Goal: Task Accomplishment & Management: Use online tool/utility

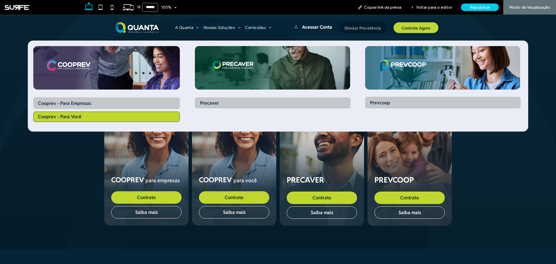
click at [96, 116] on link "Cooprev - Para Você" at bounding box center [106, 117] width 147 height 10
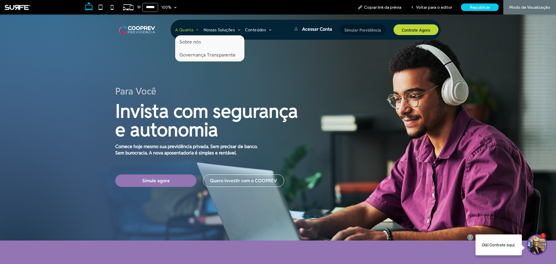
click at [176, 28] on span "A Quanta" at bounding box center [187, 29] width 24 height 5
click at [183, 39] on span "Sobre nós" at bounding box center [190, 42] width 21 height 6
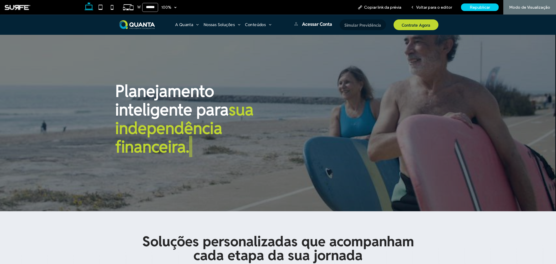
scroll to position [232, 0]
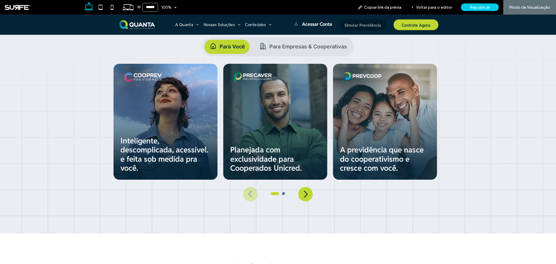
click at [302, 195] on button "Next" at bounding box center [305, 194] width 14 height 14
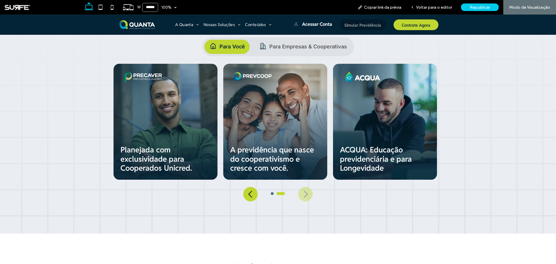
click at [284, 44] on h4 "Para Empresas & Cooperativas" at bounding box center [302, 47] width 97 height 14
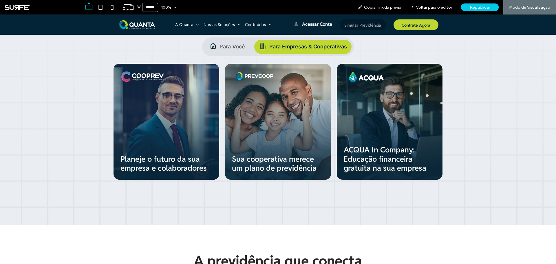
click at [236, 46] on h4 "Para Você" at bounding box center [226, 47] width 45 height 14
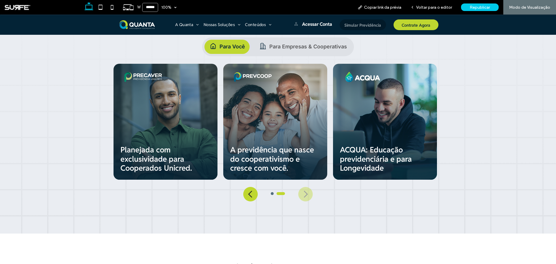
click at [248, 198] on button "Previous" at bounding box center [250, 194] width 14 height 14
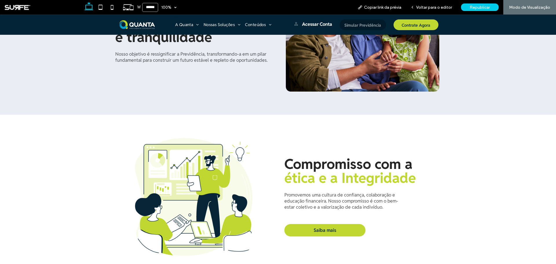
scroll to position [521, 0]
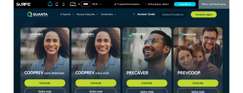
scroll to position [58, 0]
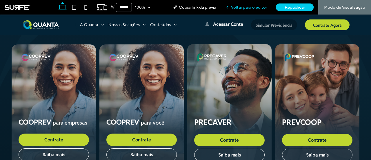
click at [257, 9] on span "Voltar para o editor" at bounding box center [249, 7] width 36 height 5
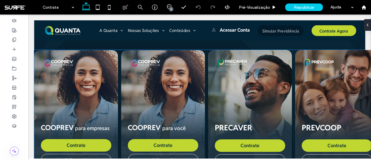
click at [90, 64] on div "COOPREV para empresas Contrate Saiba mais" at bounding box center [76, 111] width 84 height 122
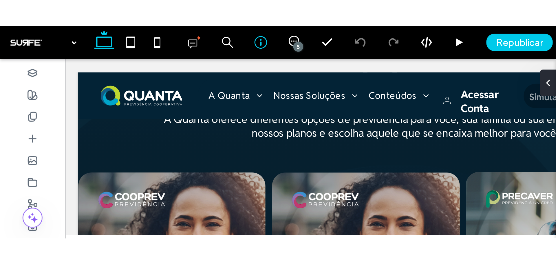
scroll to position [36, 0]
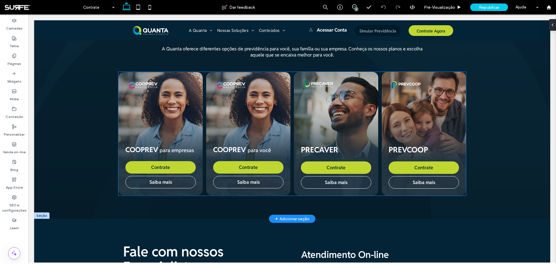
click at [175, 116] on div at bounding box center [160, 116] width 70 height 45
click at [168, 113] on div at bounding box center [160, 116] width 70 height 45
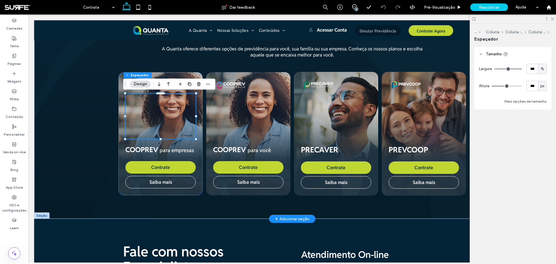
click at [199, 144] on div "COOPREV para empresas Contrate Saiba mais" at bounding box center [160, 133] width 84 height 123
click at [196, 158] on div "COOPREV para empresas Contrate Saiba mais" at bounding box center [160, 133] width 84 height 123
click at [165, 151] on span "para empresas" at bounding box center [177, 150] width 34 height 7
click at [193, 47] on span "A Quanta oferece diferentes opções de previdência para você, sua família ou sua…" at bounding box center [292, 52] width 261 height 12
click at [13, 57] on icon at bounding box center [14, 56] width 5 height 5
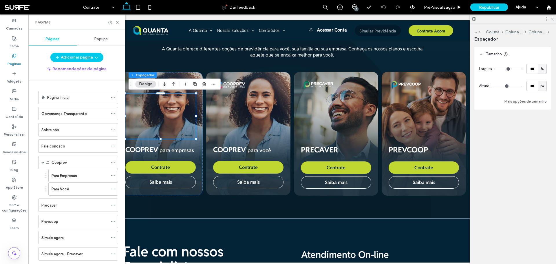
click at [13, 57] on icon at bounding box center [14, 56] width 5 height 5
click at [551, 19] on icon at bounding box center [552, 19] width 4 height 4
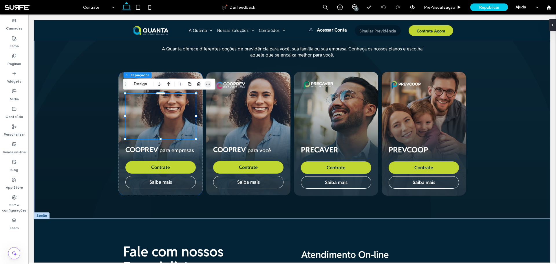
click at [207, 83] on icon "button" at bounding box center [208, 84] width 5 height 5
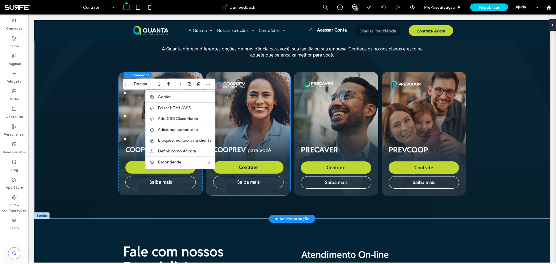
click at [255, 92] on div "COOPREV para você Contrate Saiba mais" at bounding box center [248, 133] width 84 height 123
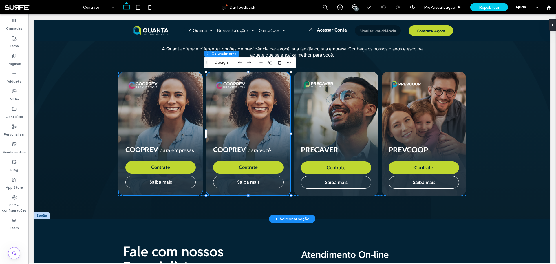
click at [193, 78] on div "COOPREV para empresas Contrate Saiba mais" at bounding box center [160, 133] width 84 height 123
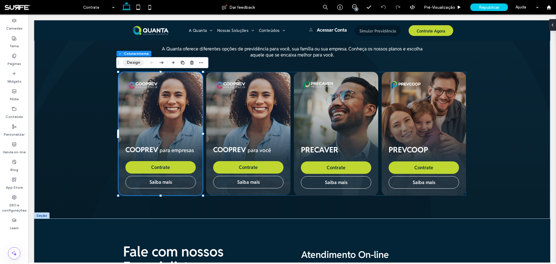
click at [133, 62] on button "Design" at bounding box center [133, 62] width 21 height 7
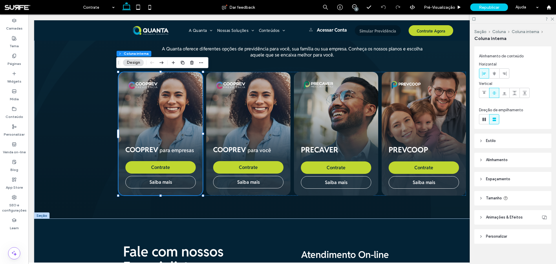
scroll to position [15, 0]
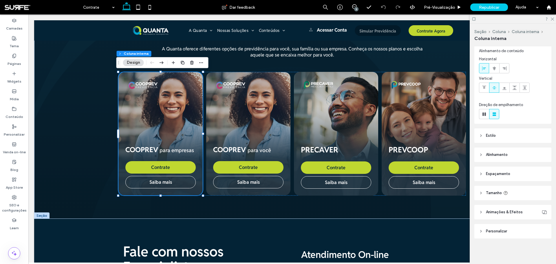
click at [496, 135] on header "Estilo" at bounding box center [512, 135] width 77 height 14
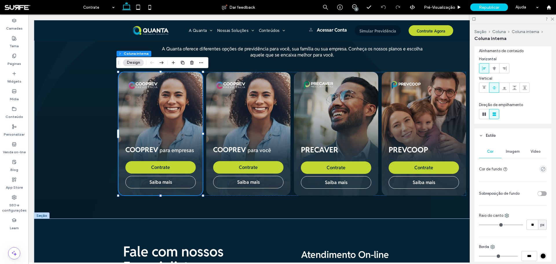
click at [514, 148] on div "Imagem" at bounding box center [513, 151] width 23 height 13
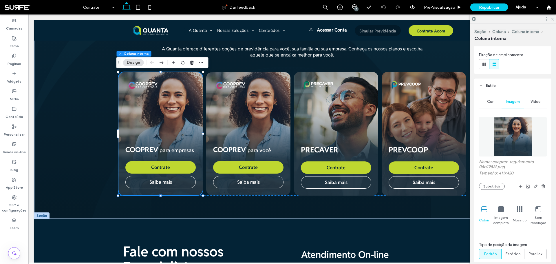
scroll to position [73, 0]
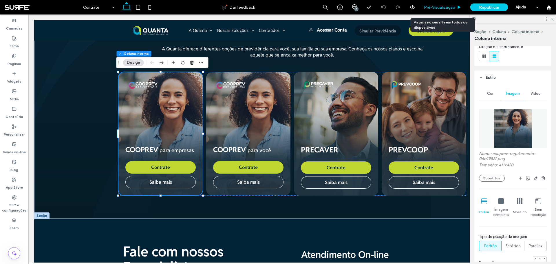
click at [439, 5] on span "Pré-Visualizaçāo" at bounding box center [439, 7] width 31 height 5
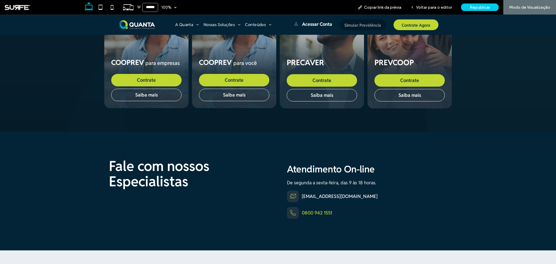
scroll to position [30, 0]
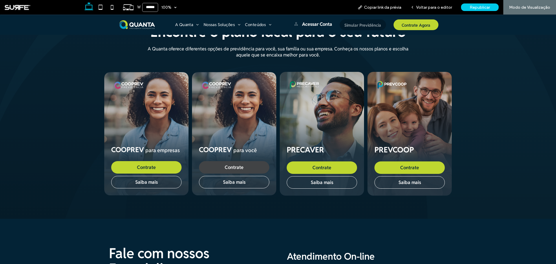
click at [228, 166] on span "Contrate" at bounding box center [234, 167] width 19 height 6
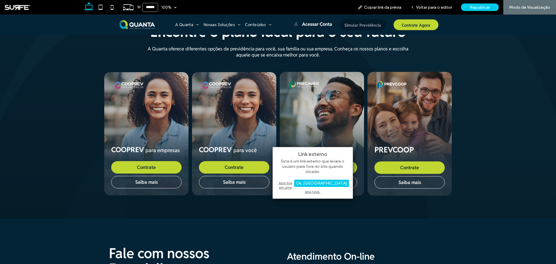
click at [297, 184] on div "Abrir link em uma aba nova." at bounding box center [313, 187] width 72 height 15
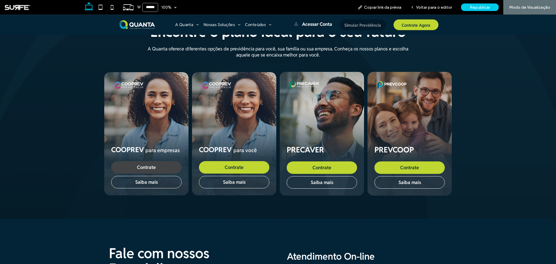
click at [147, 168] on span "Contrate" at bounding box center [146, 167] width 19 height 6
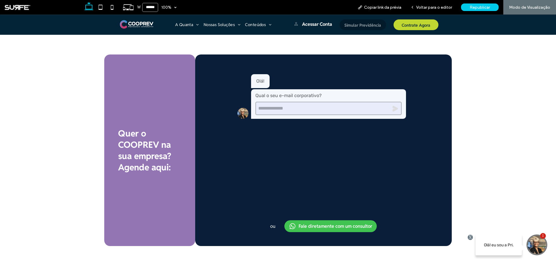
scroll to position [1206, 0]
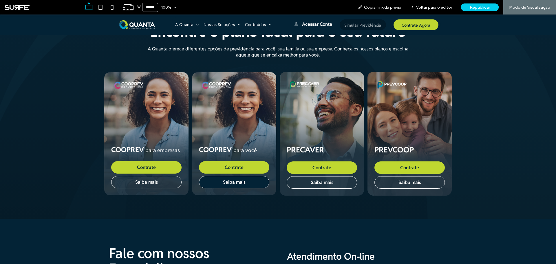
scroll to position [30, 0]
click at [246, 116] on div at bounding box center [234, 116] width 70 height 45
click at [434, 9] on span "Voltar para o editor" at bounding box center [434, 7] width 36 height 5
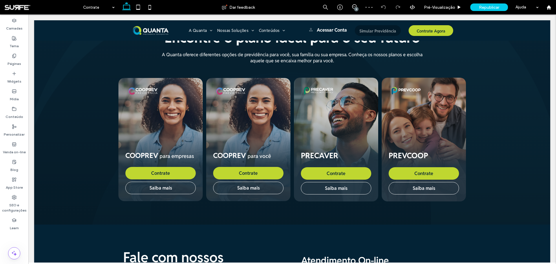
scroll to position [36, 0]
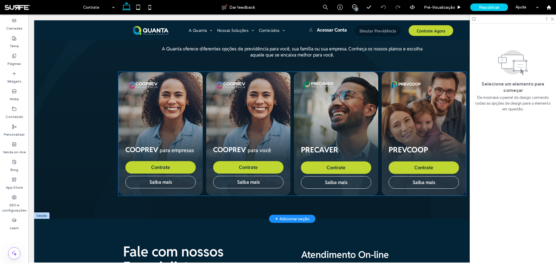
click at [257, 78] on div "COOPREV para você Contrate Saiba mais" at bounding box center [248, 133] width 84 height 123
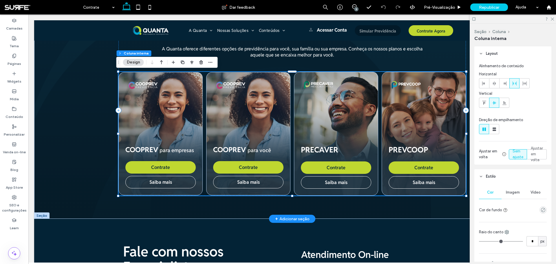
click at [273, 76] on div "COOPREV para você Contrate Saiba mais" at bounding box center [248, 133] width 84 height 123
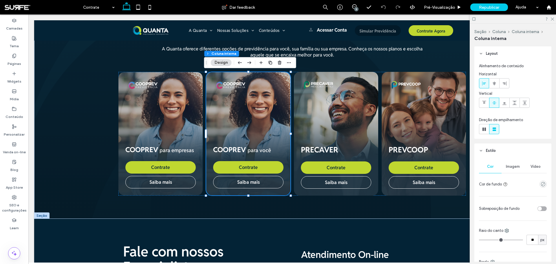
click at [222, 61] on button "Design" at bounding box center [221, 62] width 21 height 7
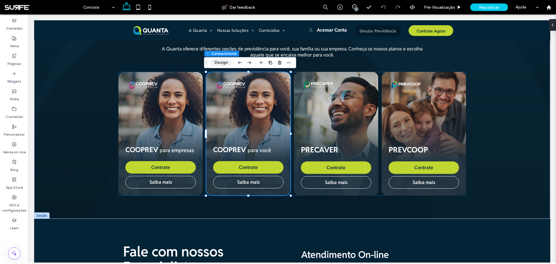
click at [222, 61] on button "Design" at bounding box center [221, 62] width 21 height 7
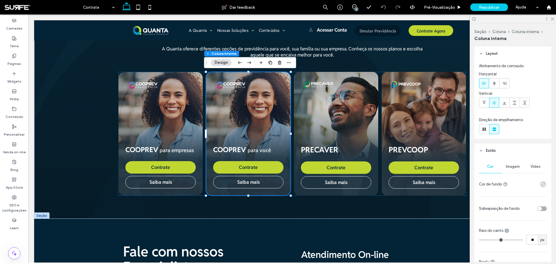
click at [510, 167] on span "Imagem" at bounding box center [513, 166] width 14 height 5
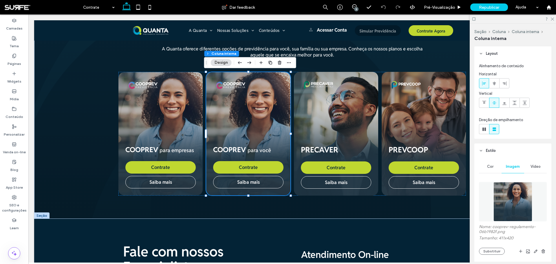
click at [515, 201] on img at bounding box center [513, 201] width 39 height 39
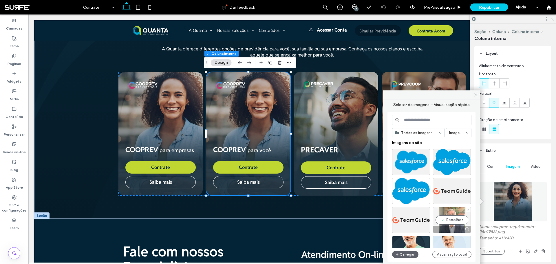
scroll to position [29, 0]
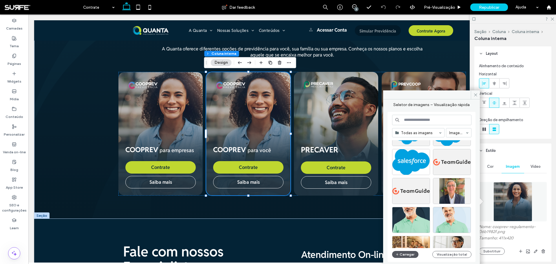
click at [413, 252] on button "Carregar" at bounding box center [405, 254] width 26 height 7
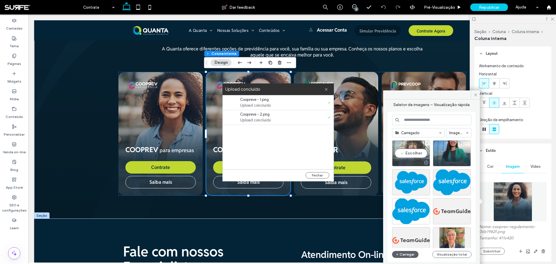
drag, startPoint x: 413, startPoint y: 151, endPoint x: 385, endPoint y: 137, distance: 31.7
click at [413, 151] on div "Escolher" at bounding box center [411, 153] width 38 height 26
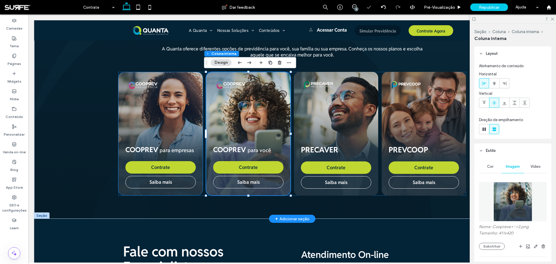
click at [181, 100] on div at bounding box center [160, 116] width 70 height 45
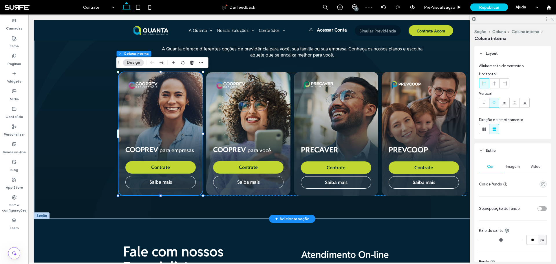
click at [187, 92] on div "COOPREV para empresas Contrate Saiba mais" at bounding box center [160, 133] width 84 height 123
click at [132, 63] on button "Design" at bounding box center [133, 62] width 21 height 7
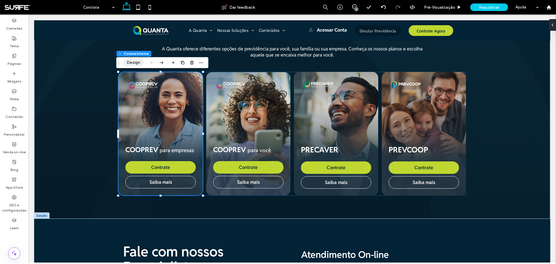
click at [135, 62] on button "Design" at bounding box center [133, 62] width 21 height 7
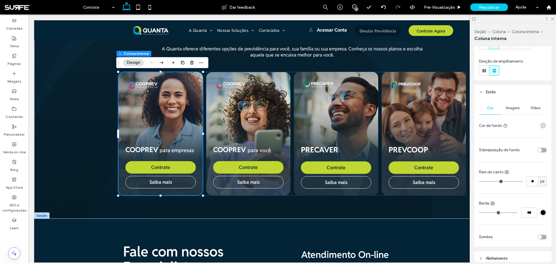
scroll to position [58, 0]
click at [511, 109] on span "Imagem" at bounding box center [513, 108] width 14 height 5
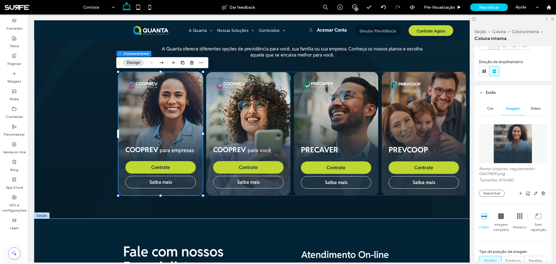
click at [515, 138] on img at bounding box center [513, 143] width 39 height 39
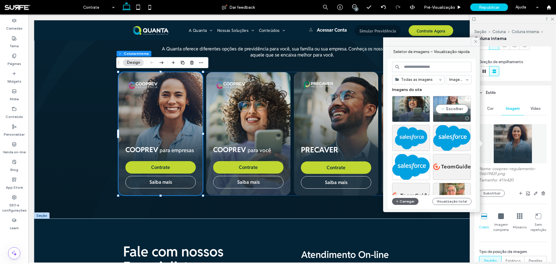
click at [454, 104] on div "Escolher" at bounding box center [452, 109] width 38 height 26
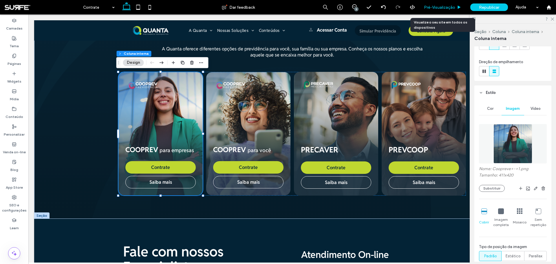
click at [441, 8] on span "Pré-Visualizaçāo" at bounding box center [439, 7] width 31 height 5
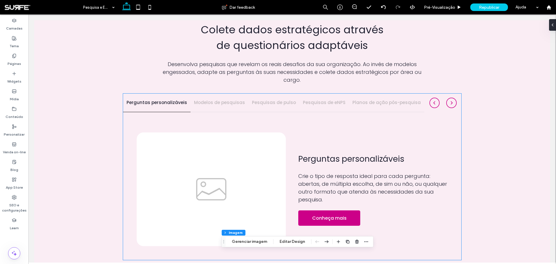
click at [218, 145] on img at bounding box center [211, 189] width 149 height 114
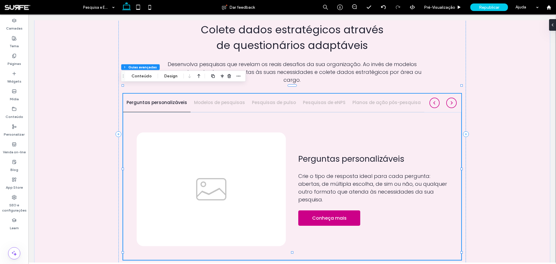
click at [218, 145] on img at bounding box center [211, 189] width 149 height 114
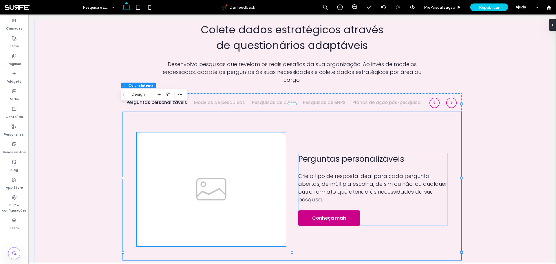
click at [175, 148] on img at bounding box center [211, 189] width 149 height 114
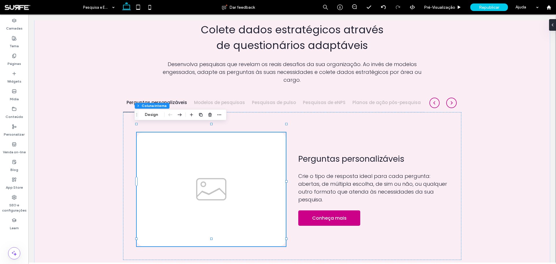
click at [175, 148] on img at bounding box center [211, 189] width 149 height 114
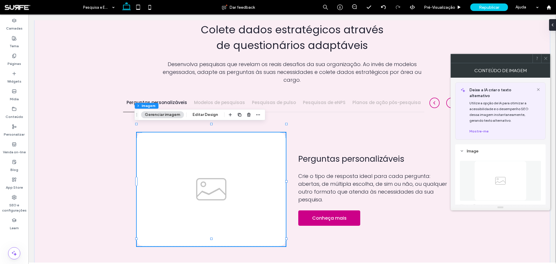
click at [492, 171] on img at bounding box center [500, 181] width 52 height 40
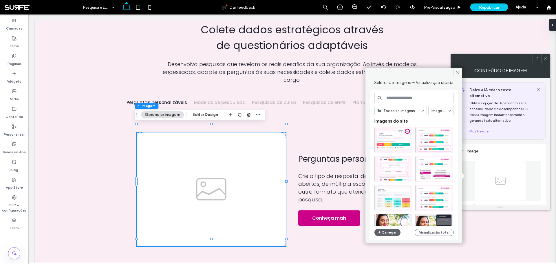
click at [392, 236] on div "Todas as imagens Imagens Imagens do site Carregar Visualização total" at bounding box center [413, 165] width 79 height 145
click at [392, 231] on button "Carregar" at bounding box center [387, 232] width 26 height 7
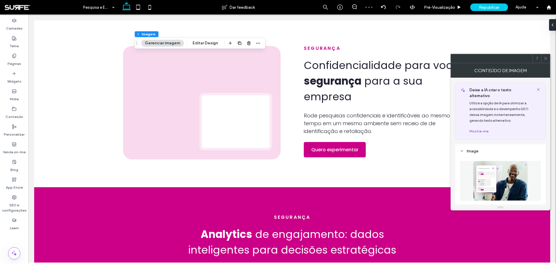
scroll to position [659, 0]
click at [547, 58] on icon at bounding box center [546, 58] width 4 height 4
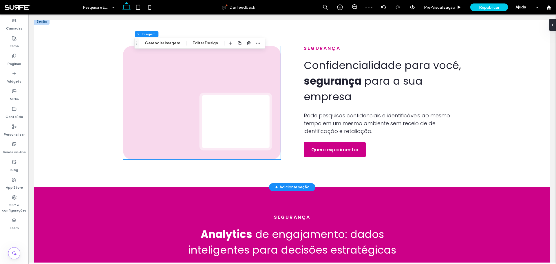
click at [262, 92] on img at bounding box center [202, 102] width 158 height 113
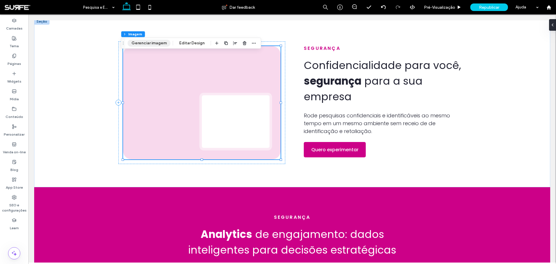
click at [148, 42] on button "Gerenciar imagem" at bounding box center [149, 43] width 43 height 7
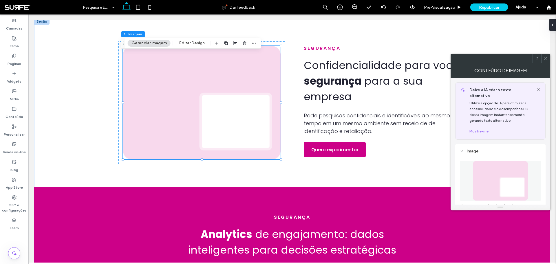
click at [489, 168] on img at bounding box center [500, 181] width 55 height 40
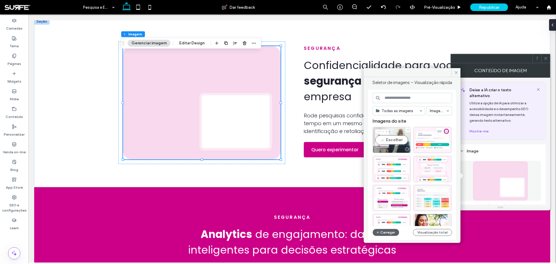
click at [390, 137] on div "Escolher" at bounding box center [392, 140] width 38 height 26
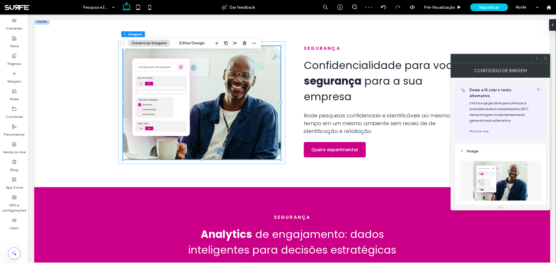
click at [545, 56] on span at bounding box center [546, 58] width 4 height 9
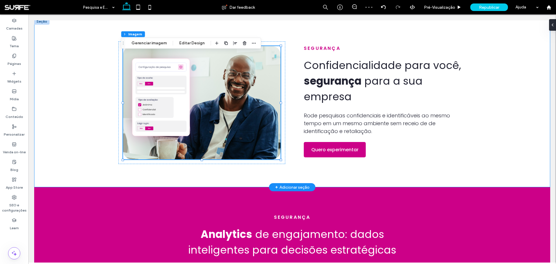
click at [295, 43] on div "segurança Confidencialidade para você, segurança para a sua empresa Rode pesqui…" at bounding box center [292, 102] width 348 height 169
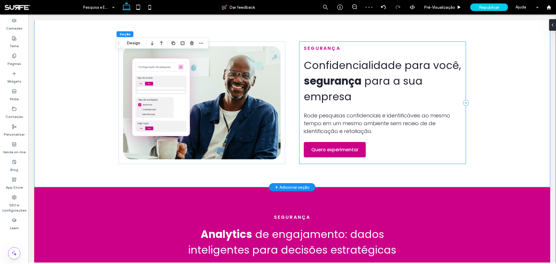
click at [299, 44] on div "segurança Confidencialidade para você, segurança para a sua empresa Rode pesqui…" at bounding box center [382, 102] width 167 height 123
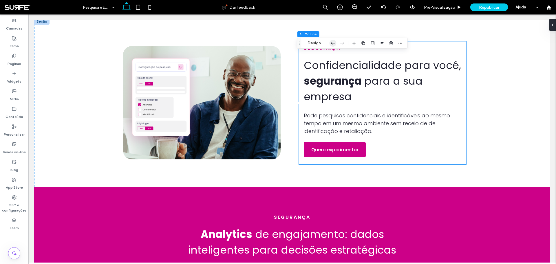
click at [330, 43] on icon "button" at bounding box center [333, 43] width 7 height 10
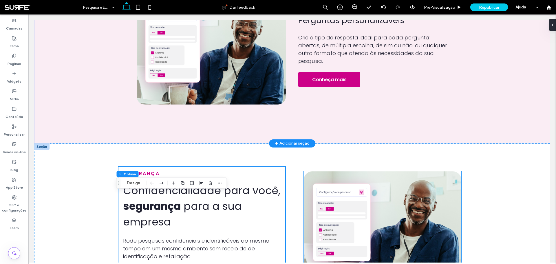
scroll to position [457, 0]
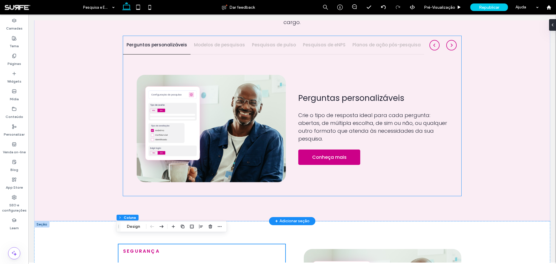
click at [244, 119] on img at bounding box center [211, 128] width 149 height 107
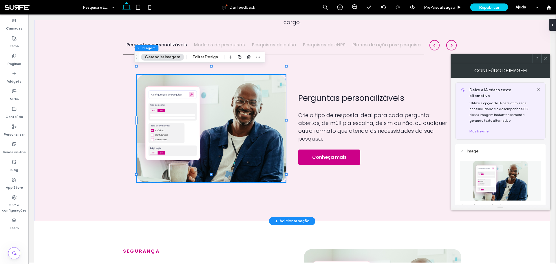
click at [244, 119] on div at bounding box center [211, 128] width 149 height 107
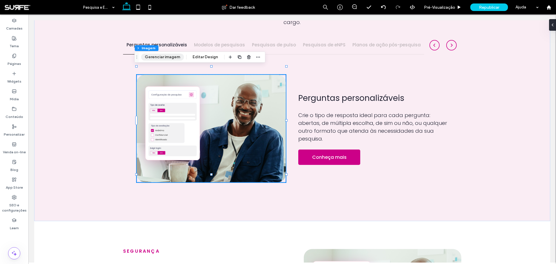
click at [160, 56] on button "Gerenciar imagem" at bounding box center [162, 57] width 43 height 7
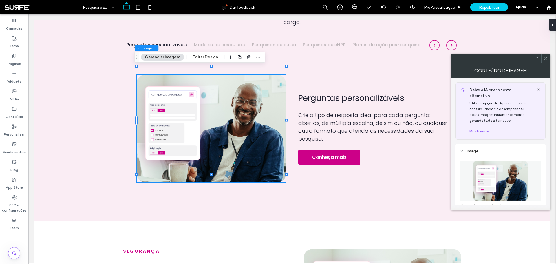
click at [498, 168] on img at bounding box center [500, 181] width 55 height 40
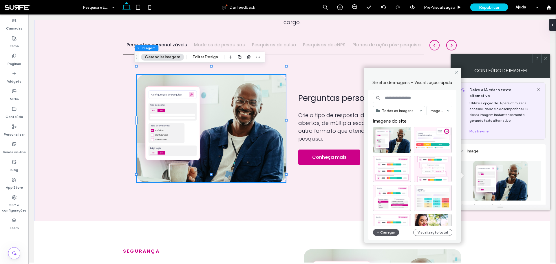
click at [390, 233] on button "Carregar" at bounding box center [386, 232] width 26 height 7
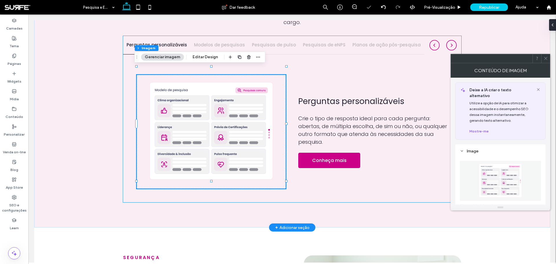
click at [221, 42] on h4 "Modelos de pesquisas" at bounding box center [219, 45] width 51 height 7
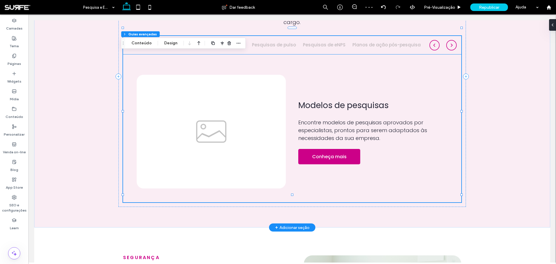
click at [229, 116] on img at bounding box center [211, 132] width 149 height 114
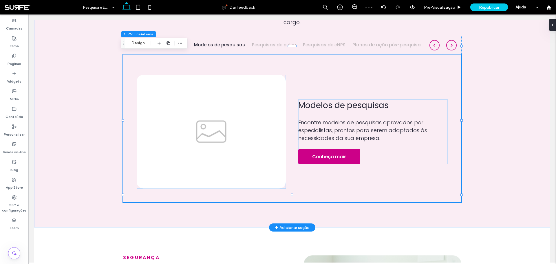
click at [229, 116] on img at bounding box center [211, 132] width 149 height 114
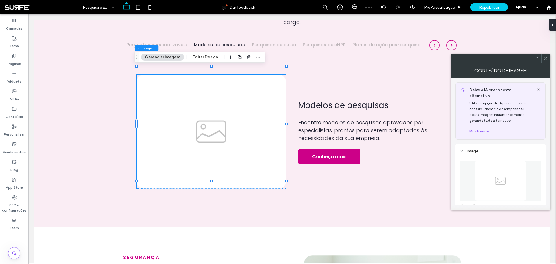
click at [500, 161] on img at bounding box center [500, 181] width 52 height 40
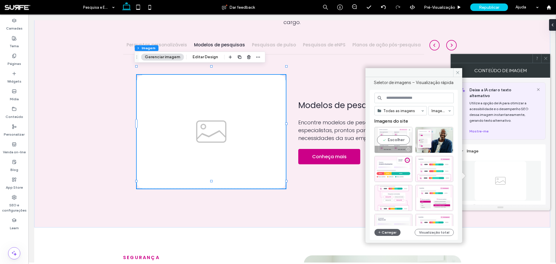
click at [393, 140] on div "Escolher" at bounding box center [393, 140] width 38 height 26
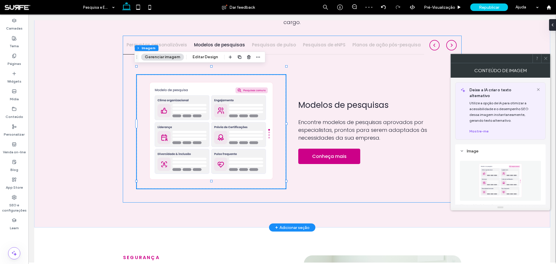
click at [169, 42] on h4 "Perguntas personalizáveis" at bounding box center [157, 45] width 61 height 7
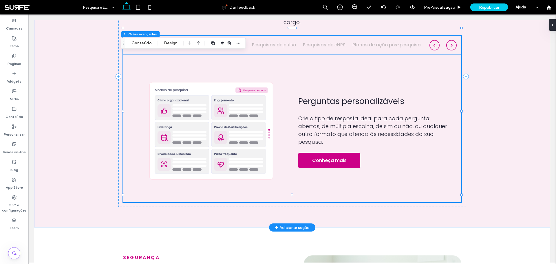
click at [228, 122] on img at bounding box center [211, 132] width 149 height 114
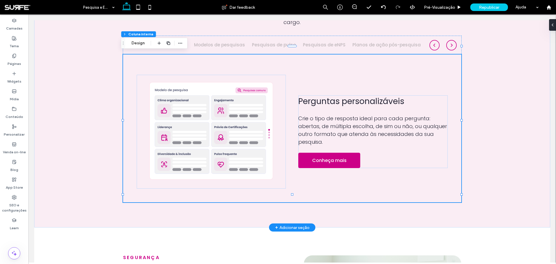
click at [228, 122] on img at bounding box center [211, 132] width 149 height 114
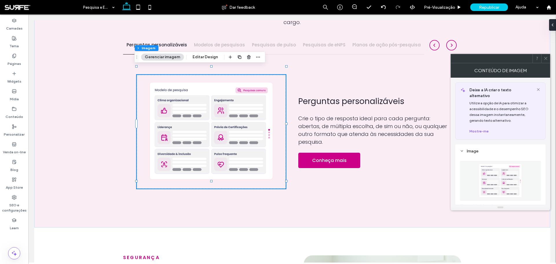
click at [497, 169] on img at bounding box center [500, 181] width 52 height 40
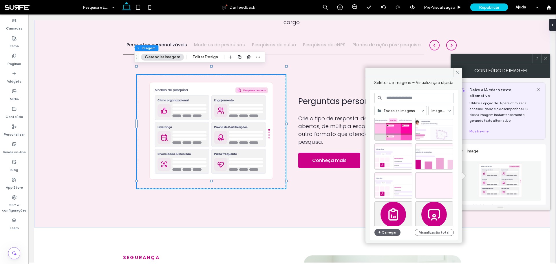
scroll to position [770, 0]
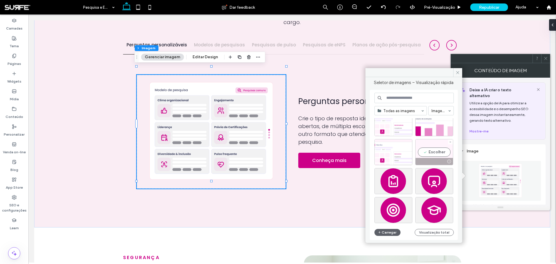
click at [434, 160] on div at bounding box center [434, 161] width 37 height 7
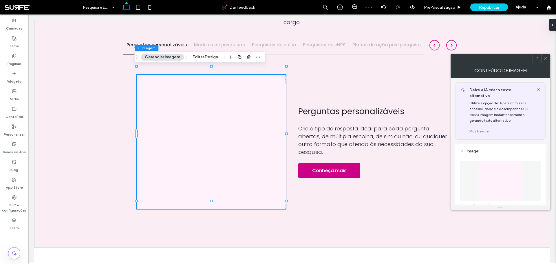
click at [166, 59] on button "Gerenciar imagem" at bounding box center [162, 57] width 43 height 7
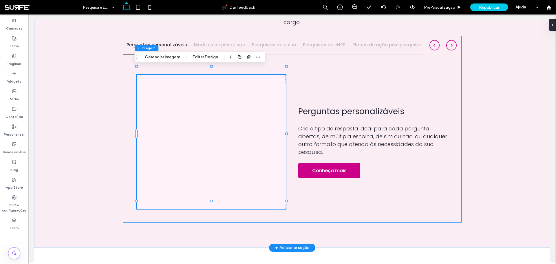
click at [201, 42] on h4 "Modelos de pesquisas" at bounding box center [219, 45] width 51 height 7
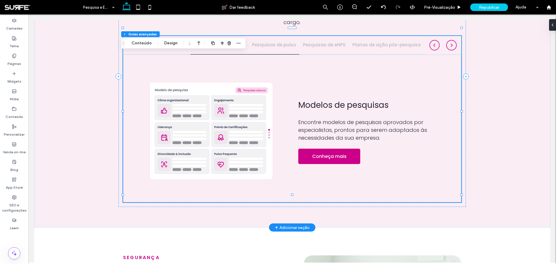
click at [267, 42] on h4 "Pesquisas de pulso" at bounding box center [274, 45] width 44 height 7
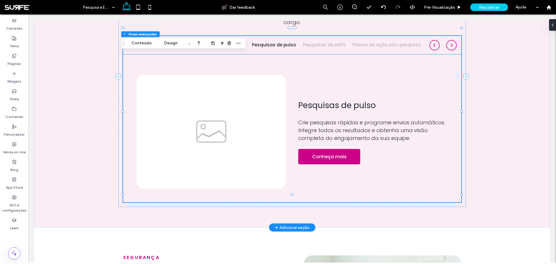
click at [254, 97] on img at bounding box center [211, 132] width 149 height 114
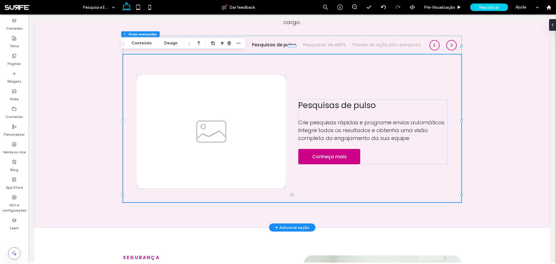
click at [254, 97] on img at bounding box center [211, 132] width 149 height 114
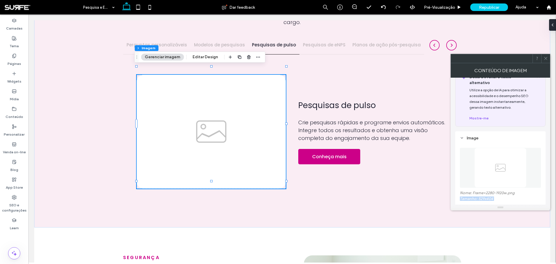
scroll to position [42, 0]
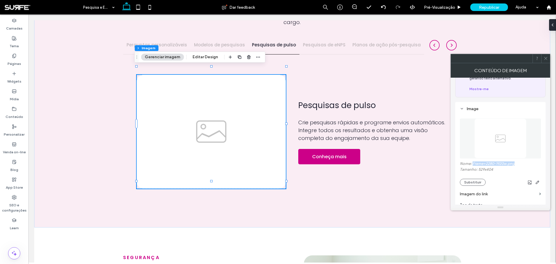
drag, startPoint x: 520, startPoint y: 201, endPoint x: 475, endPoint y: 157, distance: 62.7
click at [474, 161] on label "Nome: Frame+2280-1920w.png" at bounding box center [500, 164] width 81 height 6
copy label "rame+2280-1920w.png"
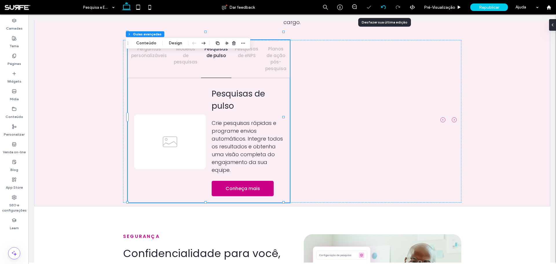
click at [384, 4] on div at bounding box center [383, 7] width 14 height 14
click at [382, 8] on use at bounding box center [383, 7] width 5 height 4
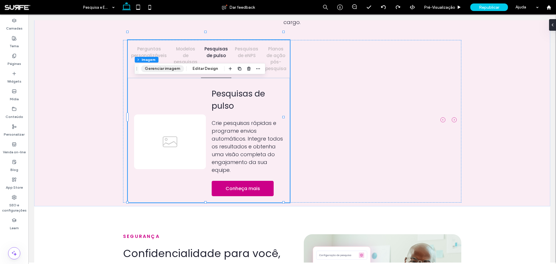
click at [167, 69] on button "Gerenciar imagem" at bounding box center [162, 68] width 43 height 7
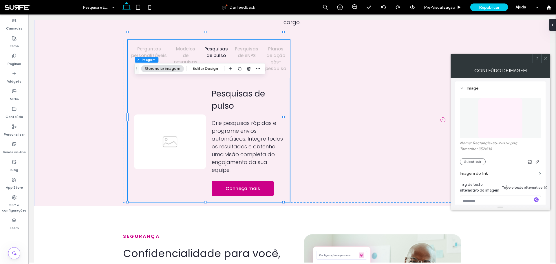
scroll to position [87, 0]
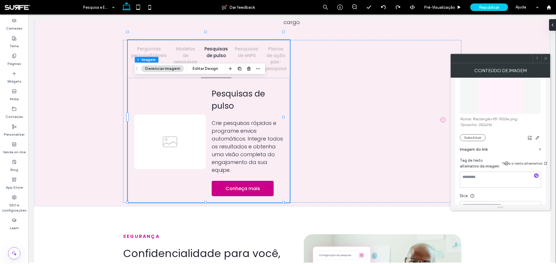
click at [492, 96] on img at bounding box center [500, 94] width 44 height 40
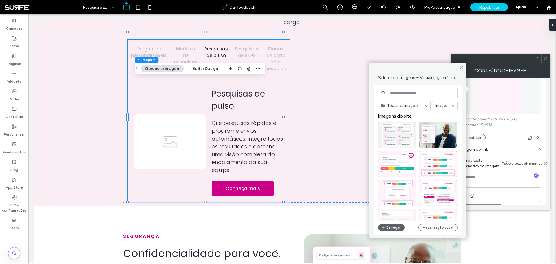
click at [409, 93] on input at bounding box center [417, 93] width 79 height 10
paste input "**********"
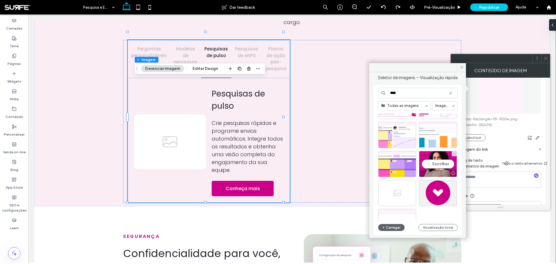
scroll to position [260, 0]
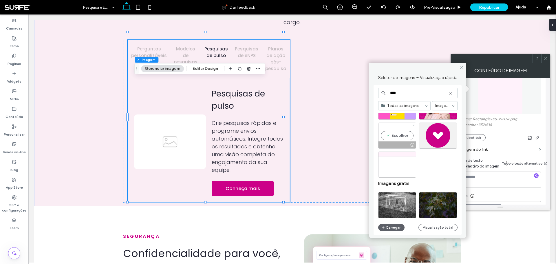
type input "****"
click at [394, 141] on div at bounding box center [397, 144] width 37 height 7
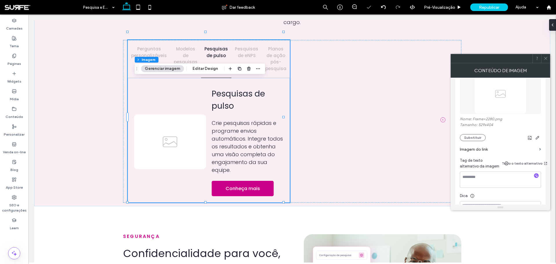
click at [546, 58] on icon at bounding box center [546, 58] width 4 height 4
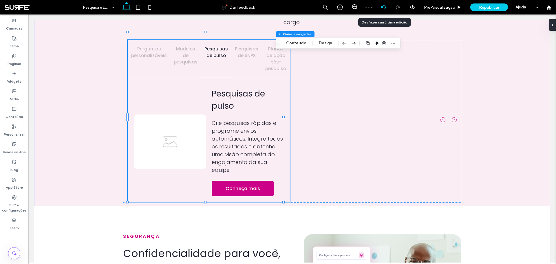
click at [386, 6] on div at bounding box center [383, 7] width 14 height 5
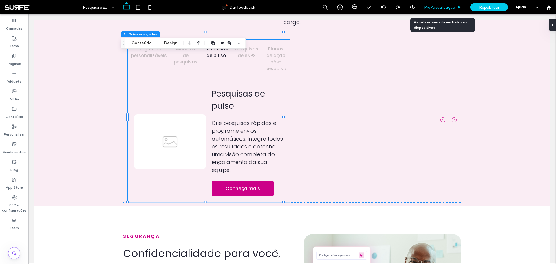
click at [450, 9] on span "Pré-Visualizaçāo" at bounding box center [439, 7] width 31 height 5
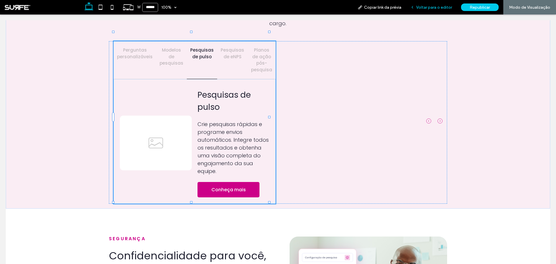
click at [434, 9] on span "Voltar para o editor" at bounding box center [434, 7] width 36 height 5
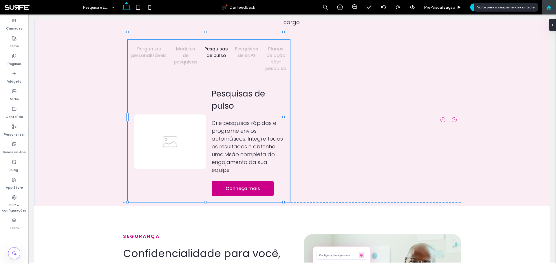
click at [549, 7] on use at bounding box center [549, 7] width 4 height 4
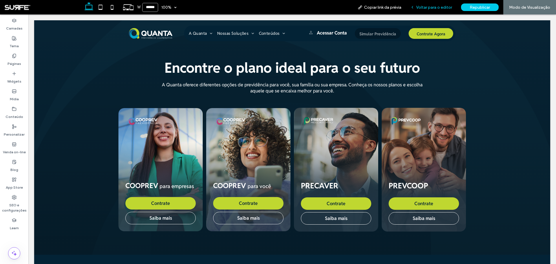
click at [431, 5] on span "Voltar para o editor" at bounding box center [434, 7] width 36 height 5
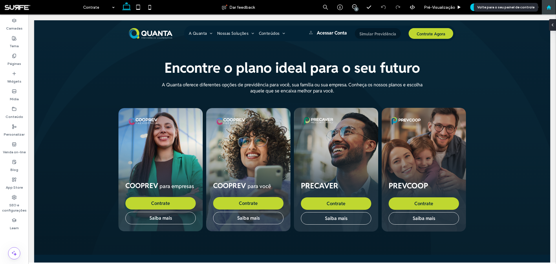
click at [547, 8] on icon at bounding box center [549, 7] width 5 height 5
